Goal: Information Seeking & Learning: Learn about a topic

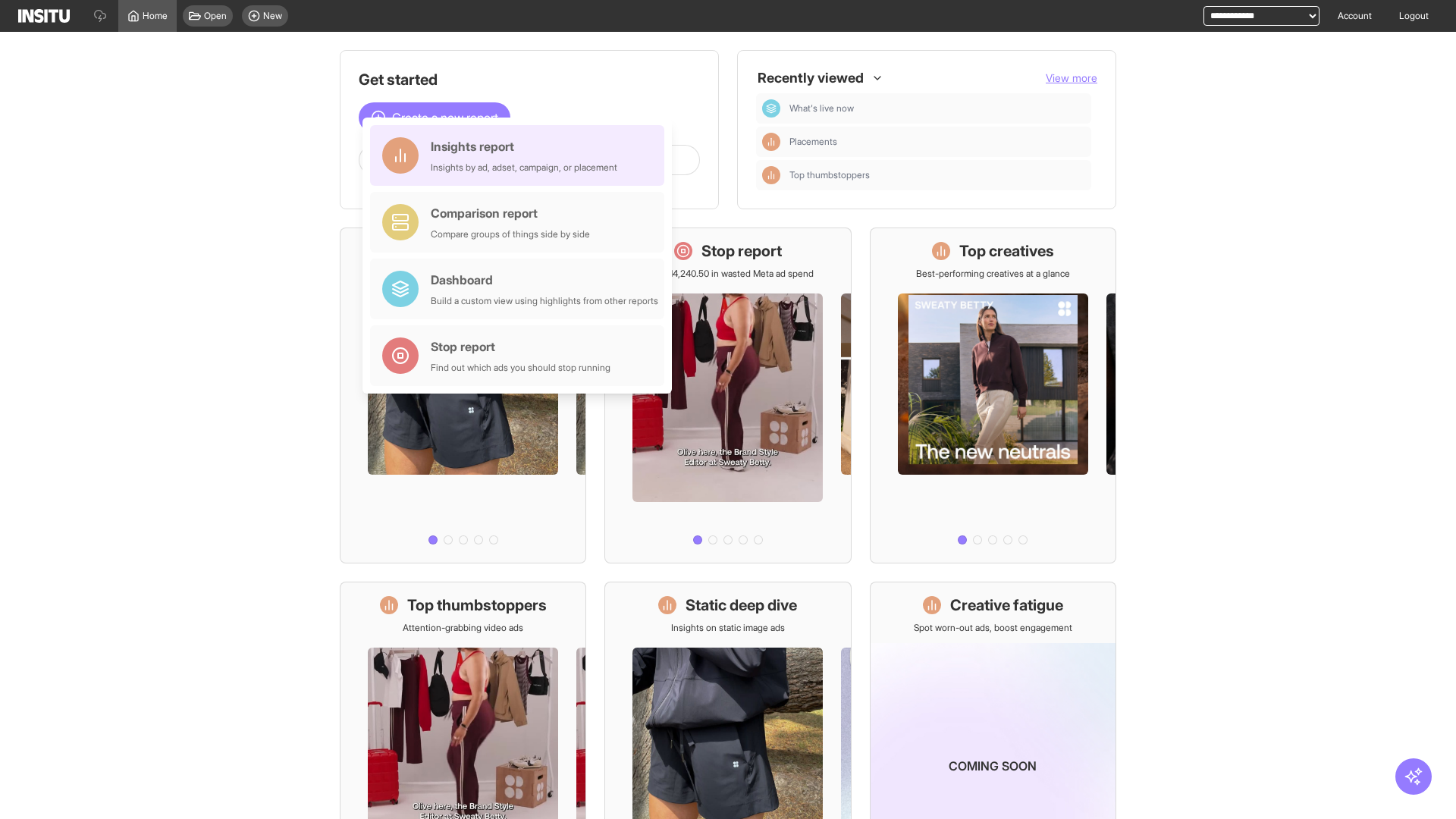
click at [521, 155] on div "Insights report Insights by ad, adset, campaign, or placement" at bounding box center [524, 155] width 187 height 36
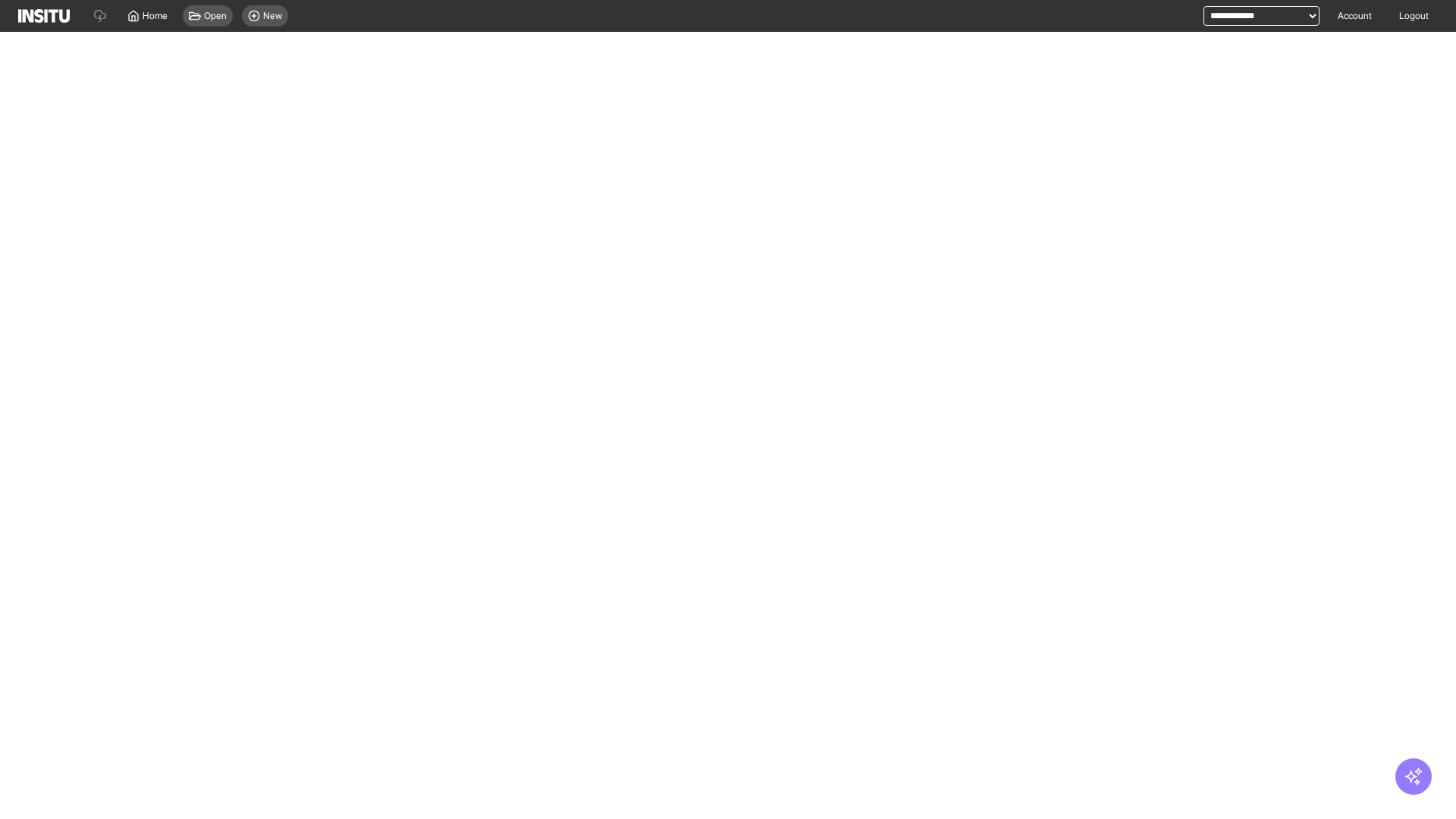
select select "**"
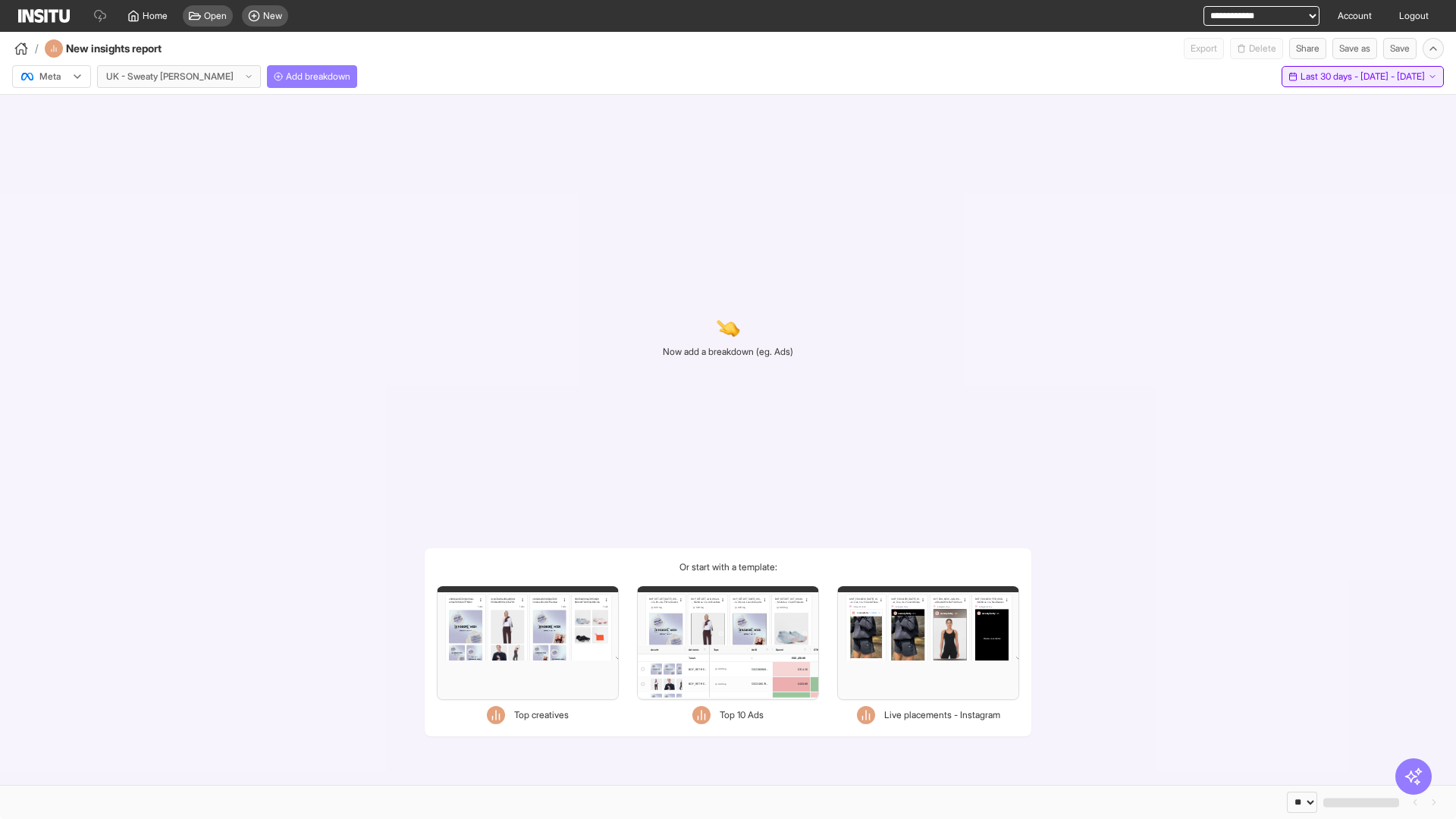
click at [1329, 77] on span "Last 30 days - [DATE] - [DATE]" at bounding box center [1363, 76] width 125 height 12
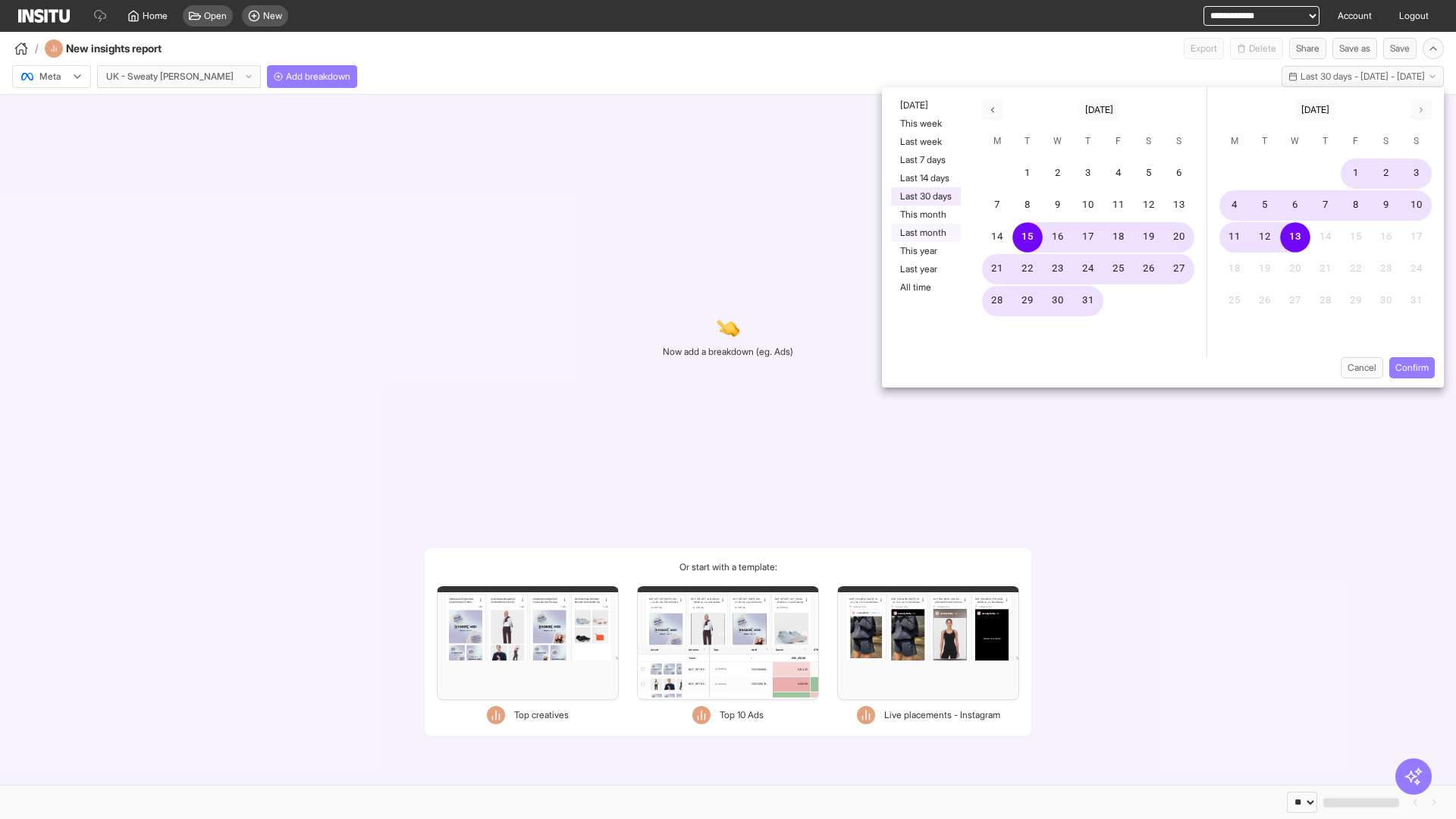
click at [924, 233] on button "Last month" at bounding box center [925, 232] width 70 height 18
